Goal: Use online tool/utility: Utilize a website feature to perform a specific function

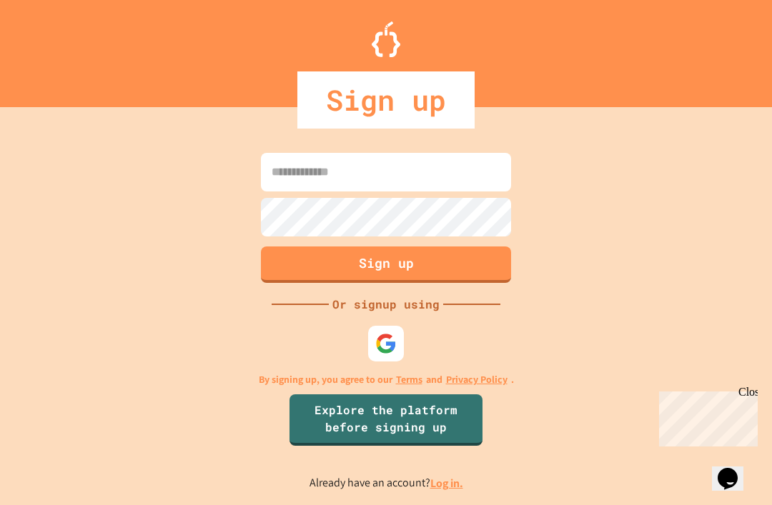
click at [422, 188] on input at bounding box center [386, 172] width 250 height 39
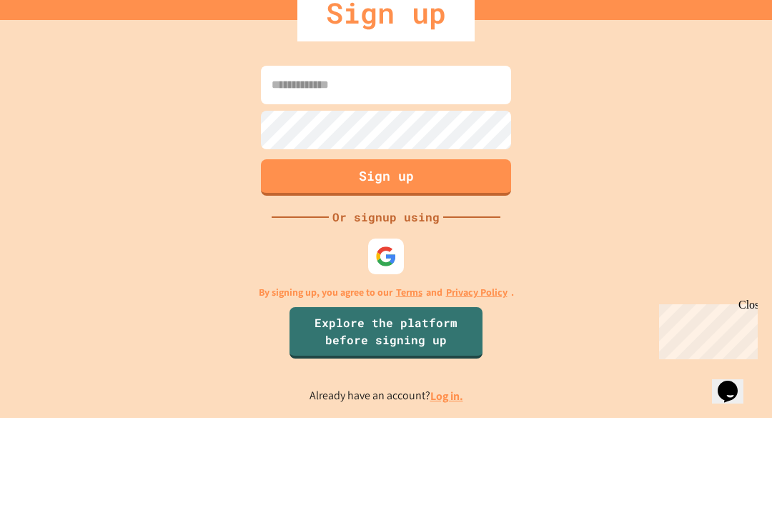
scroll to position [46, 0]
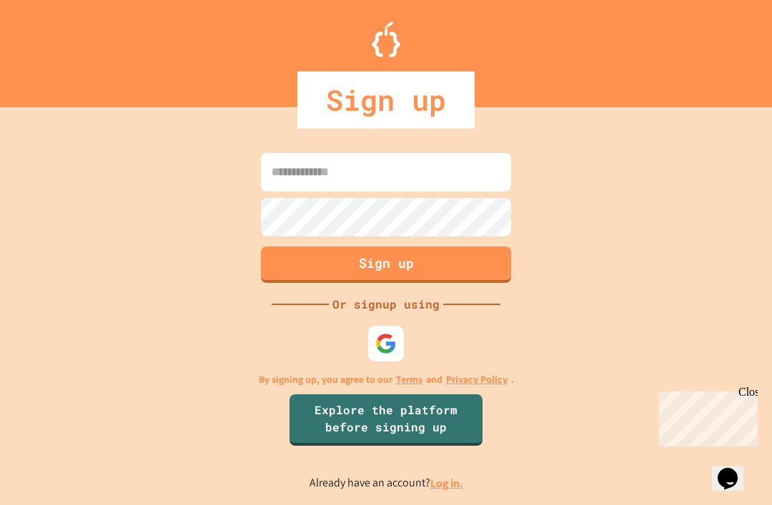
click at [474, 153] on input at bounding box center [386, 172] width 250 height 39
click at [665, 136] on div "Sign up Or signup using By signing up, you agree to our Terms and Privacy Polic…" at bounding box center [386, 321] width 772 height 370
click at [386, 333] on img at bounding box center [385, 343] width 21 height 21
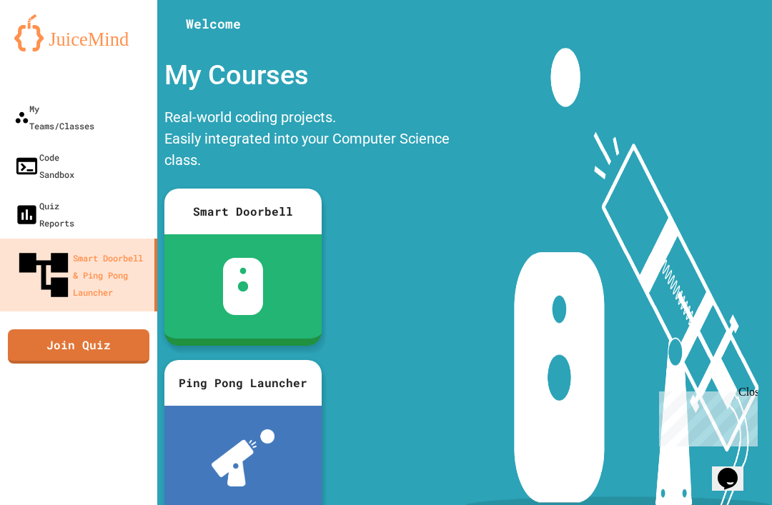
click at [74, 149] on div "Code Sandbox" at bounding box center [44, 166] width 60 height 34
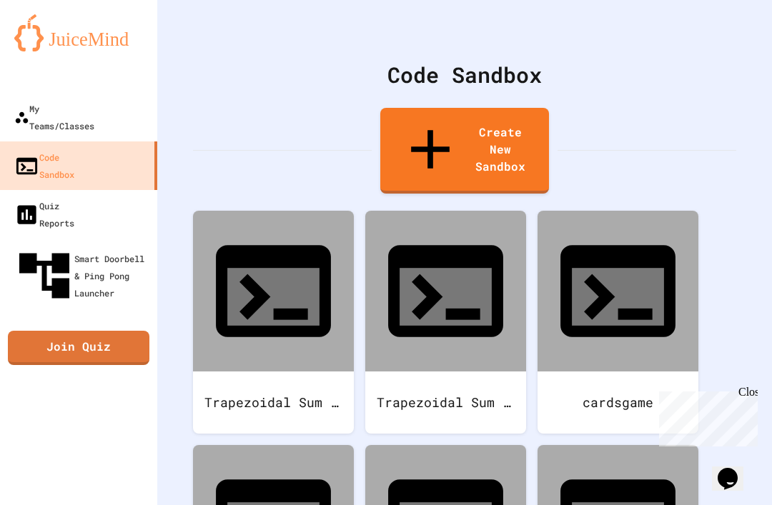
click at [302, 372] on div "Trapezoidal Sum 2.0" at bounding box center [273, 403] width 161 height 62
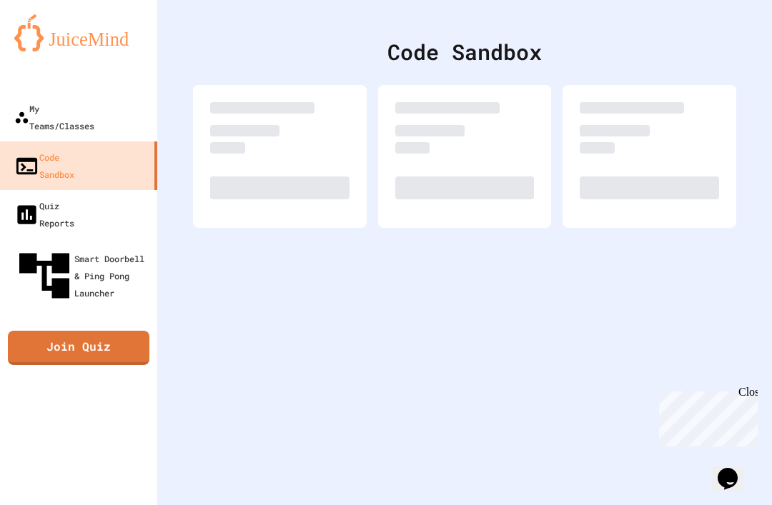
scroll to position [46, 0]
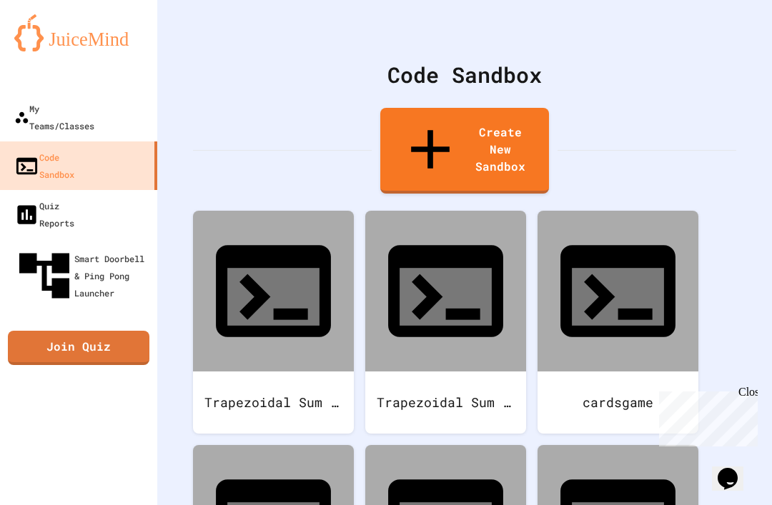
click at [462, 372] on div "Trapezoidal Sum thingy" at bounding box center [445, 403] width 161 height 62
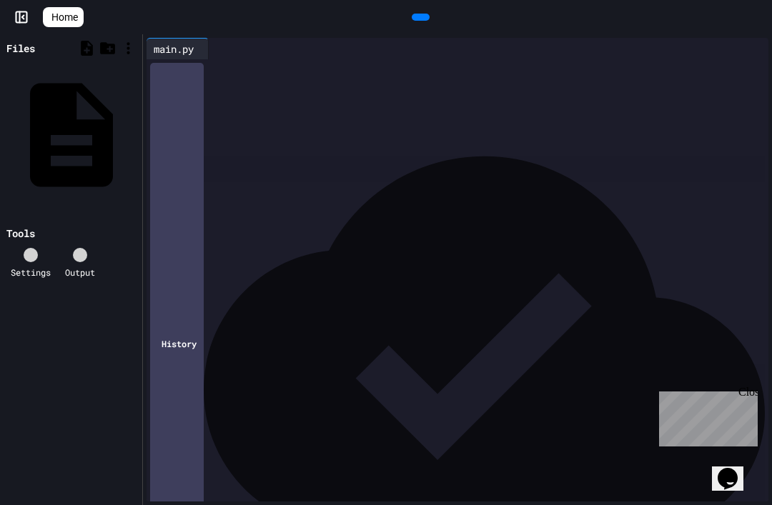
scroll to position [274, 0]
click at [16, 22] on rect at bounding box center [21, 17] width 11 height 11
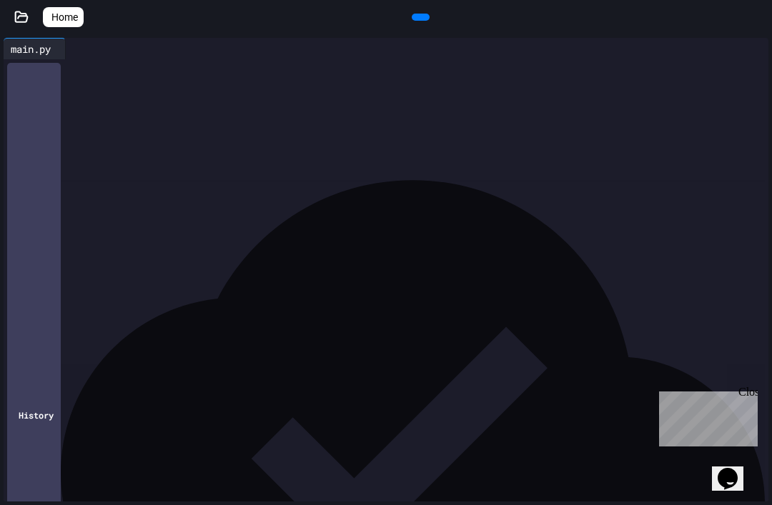
scroll to position [239, 0]
click at [419, 17] on icon at bounding box center [419, 17] width 0 height 0
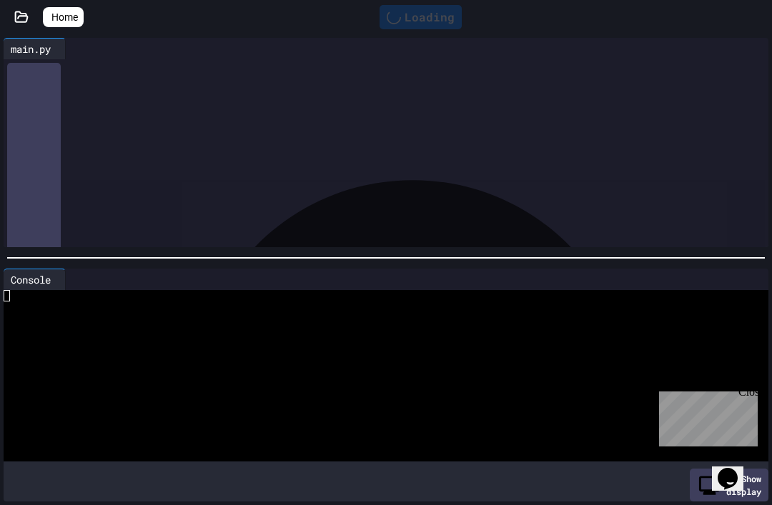
scroll to position [46, 0]
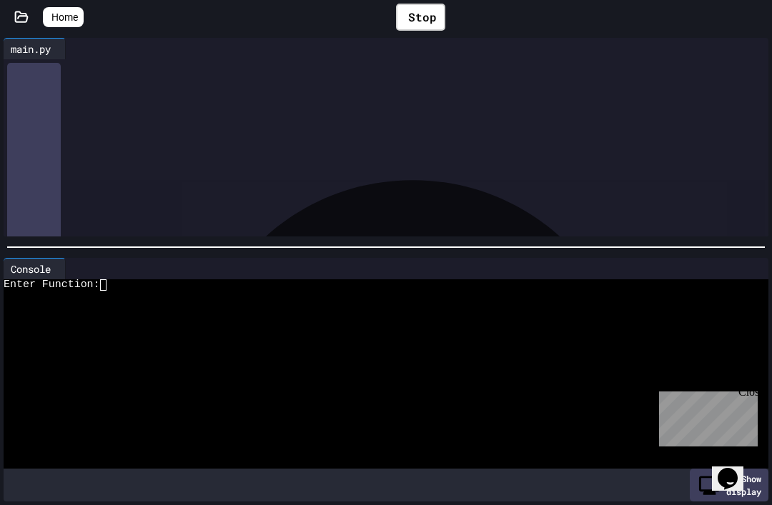
click at [315, 318] on div at bounding box center [380, 319] width 753 height 11
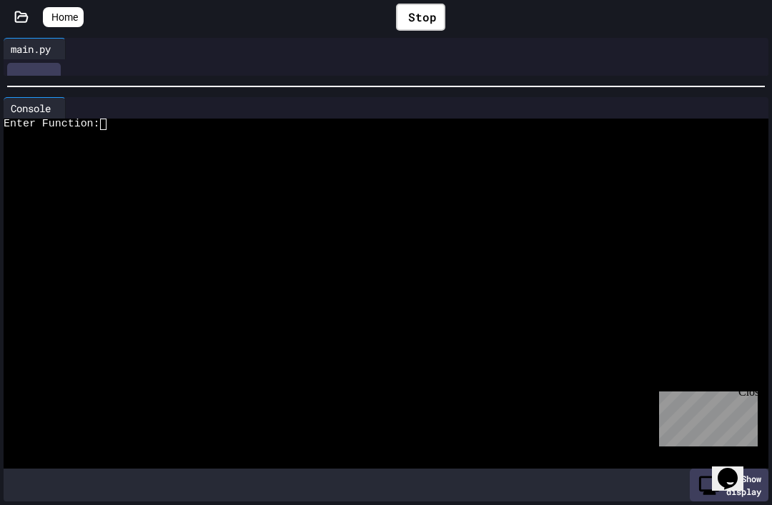
click at [310, 122] on div "Enter Function:" at bounding box center [380, 124] width 753 height 11
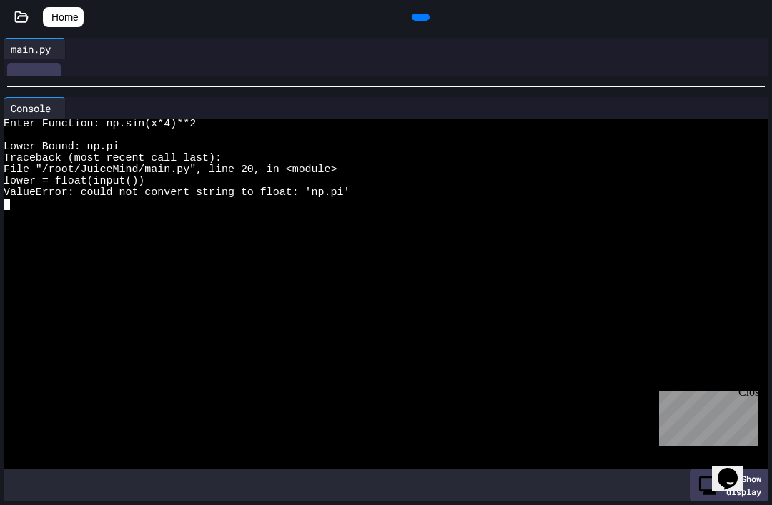
click at [425, 21] on icon at bounding box center [429, 26] width 8 height 10
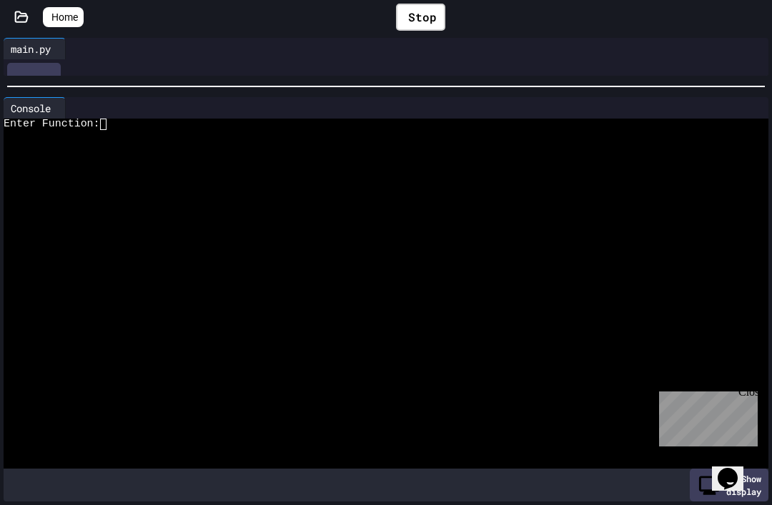
click at [407, 167] on div at bounding box center [380, 169] width 753 height 11
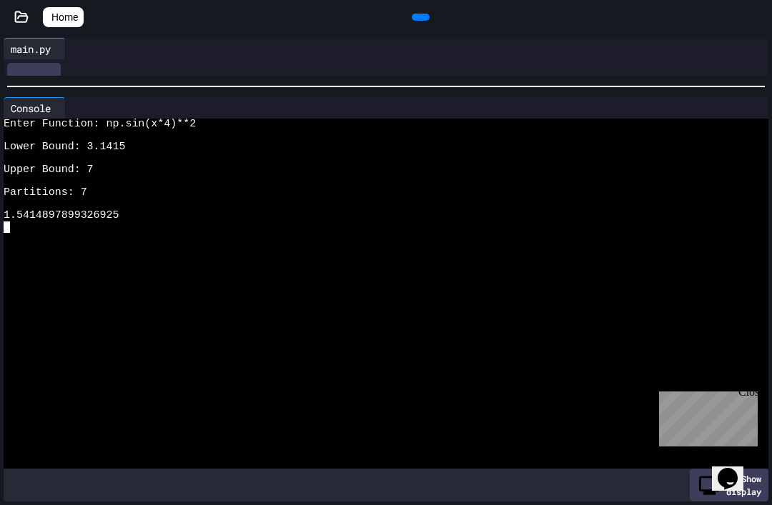
click at [419, 17] on icon at bounding box center [419, 17] width 0 height 0
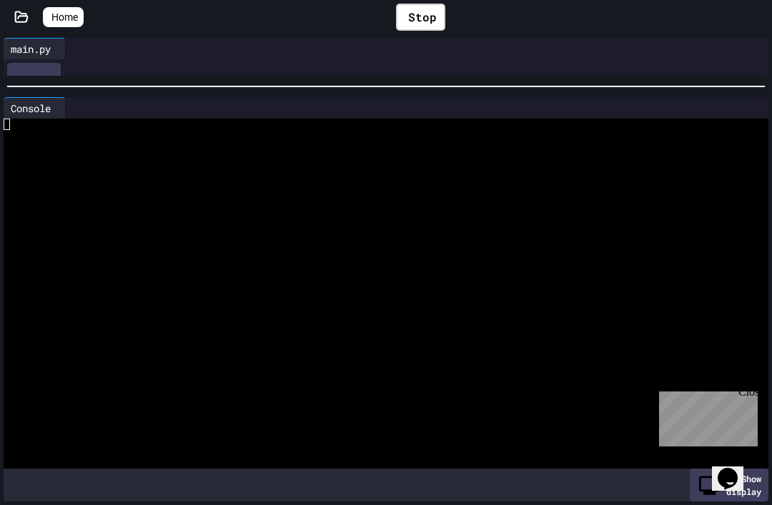
click at [274, 154] on div at bounding box center [380, 158] width 753 height 11
